Goal: Transaction & Acquisition: Purchase product/service

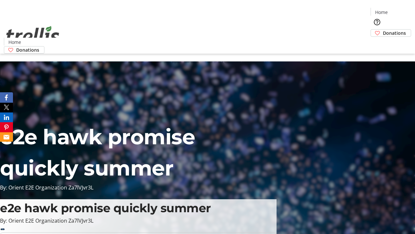
click at [383, 30] on span "Donations" at bounding box center [394, 33] width 23 height 7
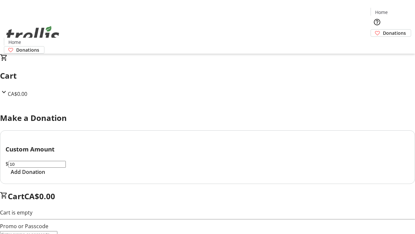
click at [45, 176] on span "Add Donation" at bounding box center [28, 172] width 34 height 8
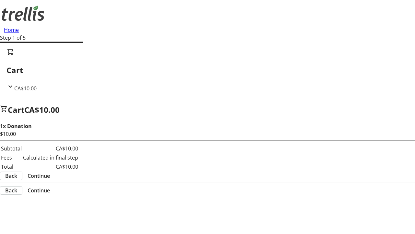
select select "CA"
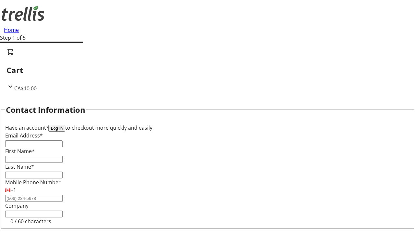
click at [65, 125] on button "Log in" at bounding box center [56, 128] width 17 height 7
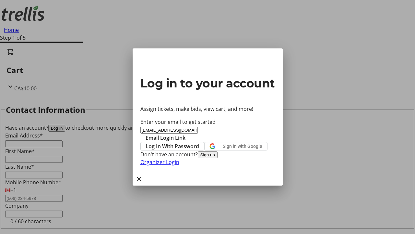
type input "[EMAIL_ADDRESS][DOMAIN_NAME]"
click at [186, 134] on span "Email Login Link" at bounding box center [166, 138] width 40 height 8
